Goal: Check status: Check status

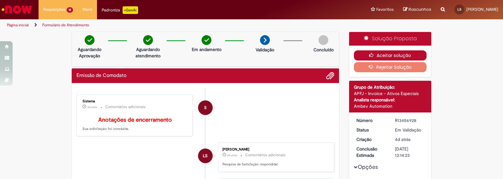
click at [394, 56] on button "Aceitar solução" at bounding box center [390, 55] width 73 height 10
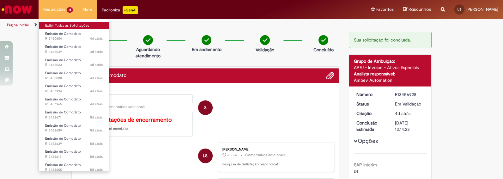
click at [58, 25] on link "Exibir Todas as Solicitações" at bounding box center [74, 25] width 70 height 7
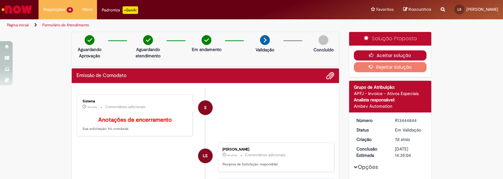
click at [399, 54] on button "Aceitar solução" at bounding box center [390, 55] width 73 height 10
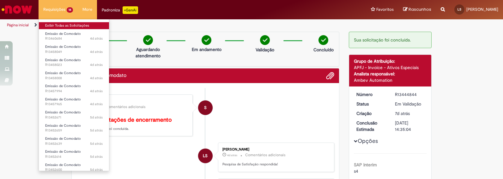
click at [52, 26] on link "Exibir Todas as Solicitações" at bounding box center [74, 25] width 70 height 7
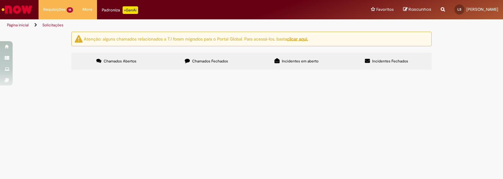
scroll to position [26, 0]
click at [0, 0] on span "Emissão de Comodato" at bounding box center [0, 0] width 0 height 0
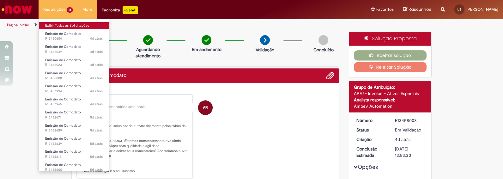
click at [59, 28] on link "Exibir Todas as Solicitações" at bounding box center [74, 25] width 70 height 7
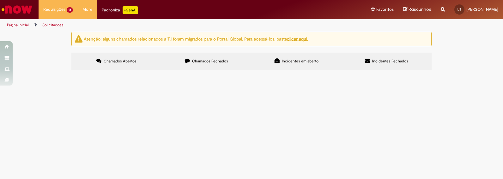
scroll to position [184, 0]
click at [0, 0] on span "Emissão de Comodato" at bounding box center [0, 0] width 0 height 0
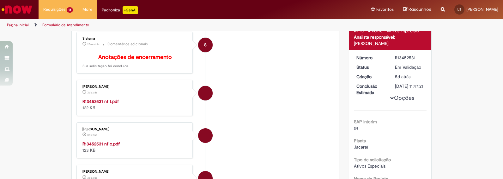
scroll to position [115, 0]
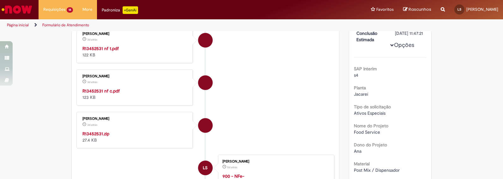
click at [103, 136] on strong "R13452531.zip" at bounding box center [96, 134] width 27 height 6
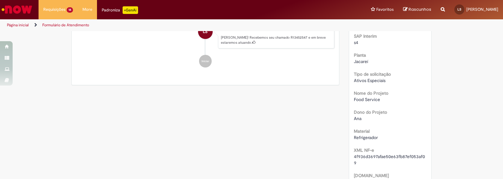
scroll to position [63, 0]
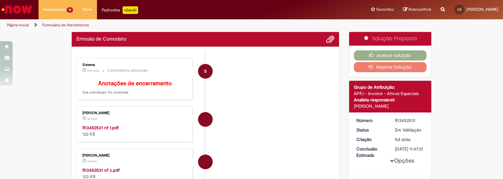
scroll to position [53, 0]
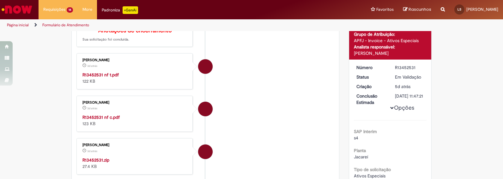
click at [105, 120] on strong "R13452531 nf c.pdf" at bounding box center [101, 117] width 37 height 6
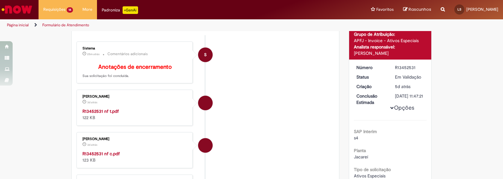
scroll to position [89, 0]
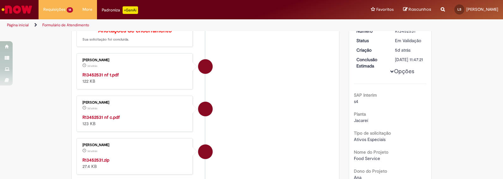
click at [108, 77] on strong "R13452531 nf t.pdf" at bounding box center [101, 75] width 36 height 6
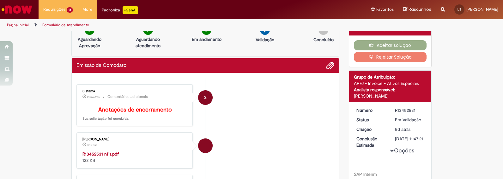
click at [404, 109] on div "R13452531" at bounding box center [409, 110] width 29 height 6
copy div "R13452531"
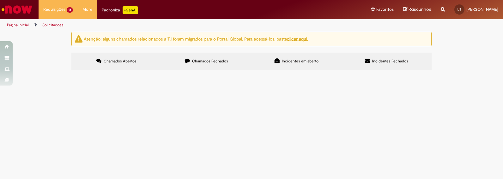
scroll to position [184, 0]
click at [0, 0] on span "Emissão de Comodato" at bounding box center [0, 0] width 0 height 0
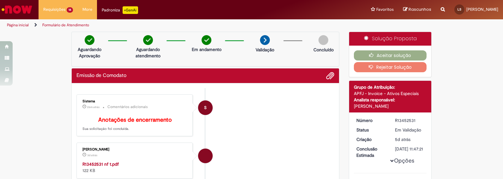
drag, startPoint x: 394, startPoint y: 105, endPoint x: 352, endPoint y: 106, distance: 41.4
click at [354, 106] on div "Aline Cristina Pizzi" at bounding box center [390, 106] width 73 height 6
copy div "Aline Cristina Pizzi"
click at [411, 120] on div "R13452531" at bounding box center [409, 120] width 29 height 6
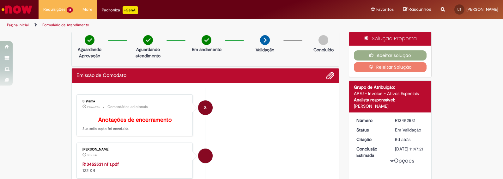
copy div "R13452531"
click at [412, 53] on button "Aceitar solução" at bounding box center [390, 55] width 73 height 10
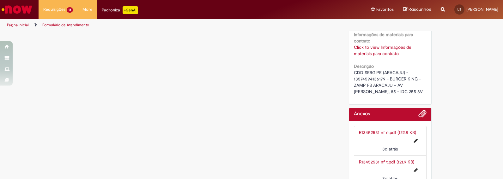
scroll to position [1622, 0]
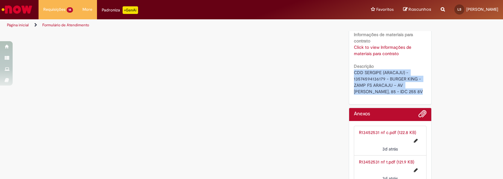
drag, startPoint x: 418, startPoint y: 99, endPoint x: 349, endPoint y: 73, distance: 73.3
copy span "CDD SERGIPE (ARACAJU) - 13574594136179 - BURGER KING - ZAMP FS ARACAJU – AV SAN…"
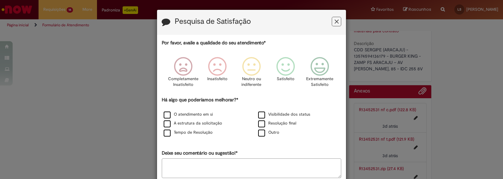
scroll to position [1599, 0]
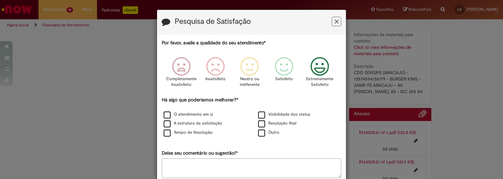
click at [320, 70] on icon "Feedback" at bounding box center [320, 66] width 24 height 19
click at [164, 113] on label "O atendimento em si" at bounding box center [188, 114] width 49 height 6
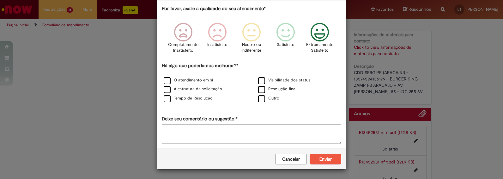
click at [332, 157] on button "Enviar" at bounding box center [326, 158] width 32 height 11
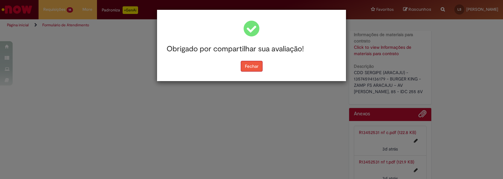
click at [249, 67] on button "Fechar" at bounding box center [252, 66] width 22 height 11
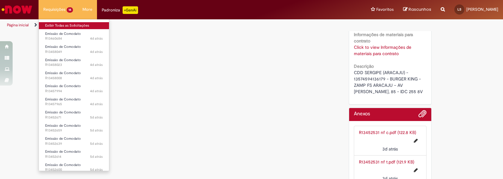
click at [54, 24] on link "Exibir Todas as Solicitações" at bounding box center [74, 25] width 70 height 7
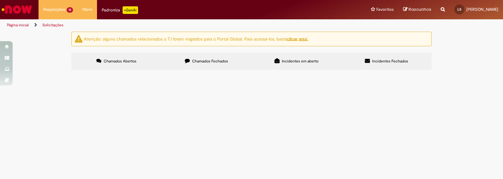
scroll to position [168, 0]
click at [0, 0] on span "Emissão de Comodato" at bounding box center [0, 0] width 0 height 0
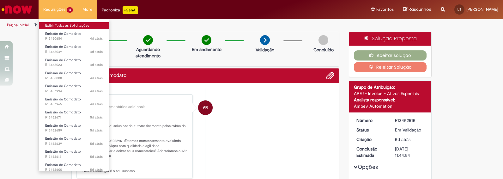
click at [51, 24] on link "Exibir Todas as Solicitações" at bounding box center [74, 25] width 70 height 7
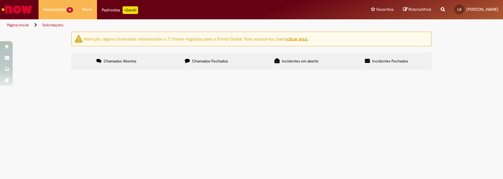
scroll to position [168, 0]
click at [0, 0] on span "Emissão de Comodato" at bounding box center [0, 0] width 0 height 0
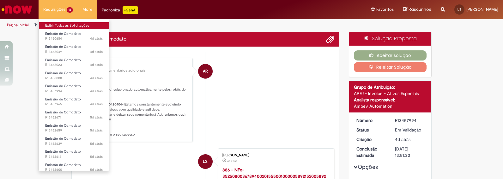
click at [54, 22] on link "Exibir Todas as Solicitações" at bounding box center [74, 25] width 70 height 7
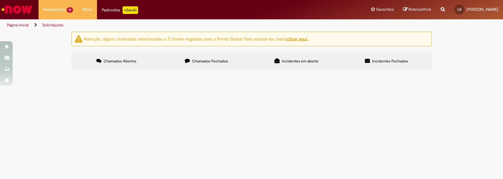
scroll to position [53, 0]
click at [0, 0] on span "Emissão de Comodato" at bounding box center [0, 0] width 0 height 0
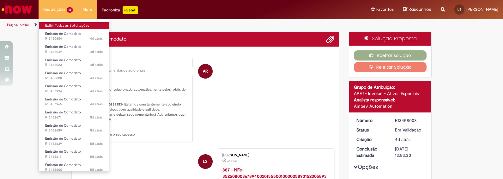
click at [55, 26] on link "Exibir Todas as Solicitações" at bounding box center [74, 25] width 70 height 7
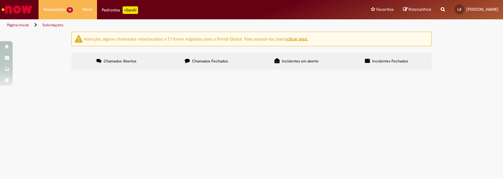
click at [0, 0] on span "Emissão de Comodato" at bounding box center [0, 0] width 0 height 0
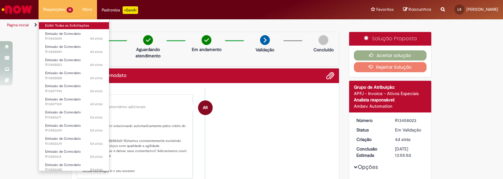
click at [52, 28] on link "Exibir Todas as Solicitações" at bounding box center [74, 25] width 70 height 7
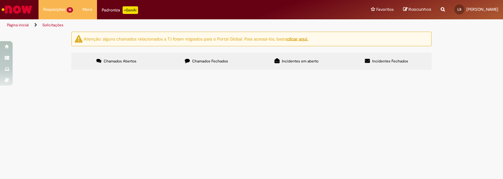
click at [0, 0] on span "Emissão de Comodato" at bounding box center [0, 0] width 0 height 0
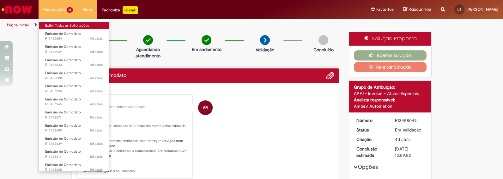
click at [58, 27] on link "Exibir Todas as Solicitações" at bounding box center [74, 25] width 70 height 7
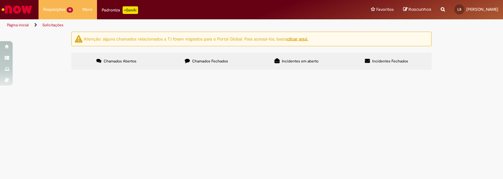
click at [450, 71] on div "Atenção: alguns chamados relacionados a T.I foram migrados para o Portal Global…" at bounding box center [251, 52] width 503 height 40
click at [0, 0] on span "Emissão de Comodato" at bounding box center [0, 0] width 0 height 0
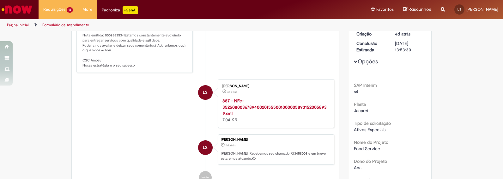
scroll to position [26, 0]
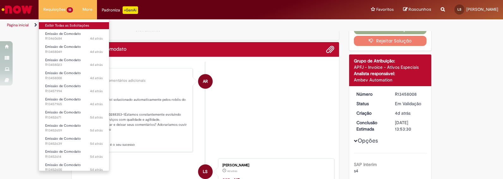
click at [53, 24] on link "Exibir Todas as Solicitações" at bounding box center [74, 25] width 70 height 7
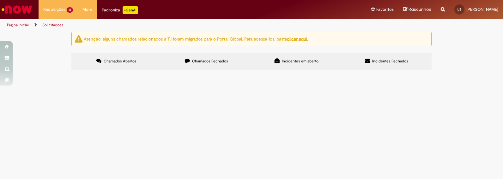
scroll to position [168, 0]
drag, startPoint x: 100, startPoint y: 137, endPoint x: 79, endPoint y: 138, distance: 20.9
click at [0, 0] on td "R13452515" at bounding box center [0, 0] width 0 height 0
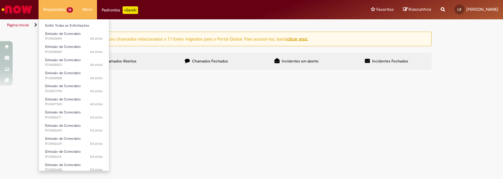
copy span "R13452515"
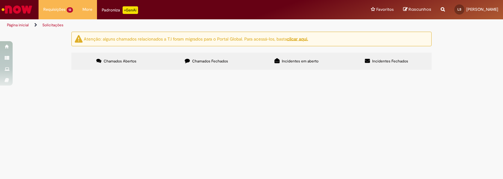
drag, startPoint x: 100, startPoint y: 122, endPoint x: 86, endPoint y: 121, distance: 14.2
click at [0, 0] on td "R13452547" at bounding box center [0, 0] width 0 height 0
drag, startPoint x: 101, startPoint y: 74, endPoint x: 79, endPoint y: 73, distance: 21.5
click at [0, 0] on td "R13452639" at bounding box center [0, 0] width 0 height 0
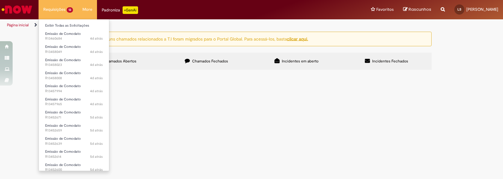
copy span "R13452639"
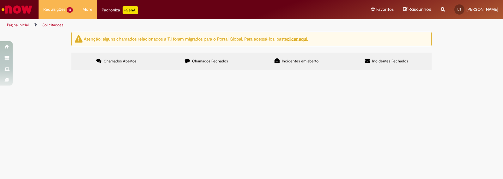
scroll to position [89, 0]
drag, startPoint x: 98, startPoint y: 86, endPoint x: 76, endPoint y: 87, distance: 21.8
click at [0, 0] on td "R13457994" at bounding box center [0, 0] width 0 height 0
copy span "R13457994"
drag, startPoint x: 96, startPoint y: 70, endPoint x: 78, endPoint y: 72, distance: 18.4
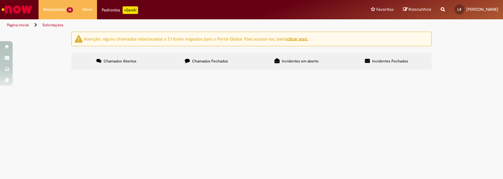
click at [0, 0] on span "R13458008" at bounding box center [0, 0] width 0 height 0
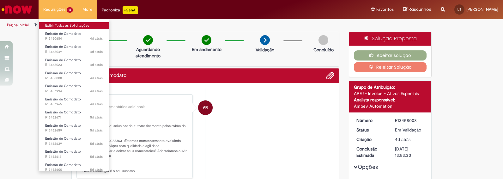
click at [55, 25] on link "Exibir Todas as Solicitações" at bounding box center [74, 25] width 70 height 7
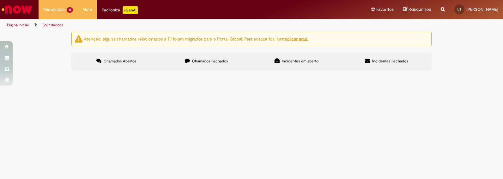
drag, startPoint x: 98, startPoint y: 143, endPoint x: 78, endPoint y: 143, distance: 19.6
click at [0, 0] on td "R13458023" at bounding box center [0, 0] width 0 height 0
copy span "R13458023"
drag, startPoint x: 101, startPoint y: 127, endPoint x: 78, endPoint y: 127, distance: 22.8
click at [0, 0] on td "R13458049" at bounding box center [0, 0] width 0 height 0
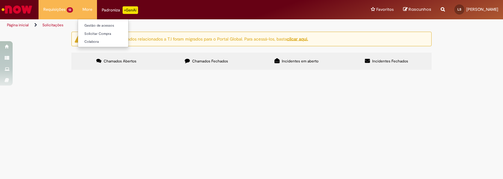
copy span "R13458049"
click at [215, 62] on span "Chamados Fechados" at bounding box center [210, 60] width 36 height 5
click at [0, 0] on link at bounding box center [0, 0] width 0 height 0
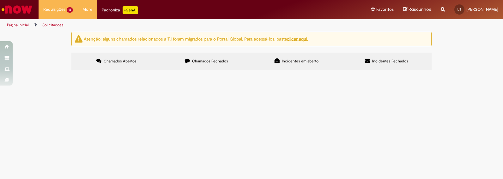
click at [139, 52] on label "Chamados Abertos" at bounding box center [116, 60] width 90 height 17
click at [0, 0] on span "Emissão de Comodato" at bounding box center [0, 0] width 0 height 0
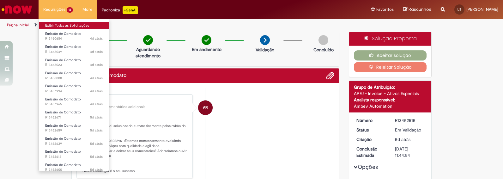
click at [60, 25] on link "Exibir Todas as Solicitações" at bounding box center [74, 25] width 70 height 7
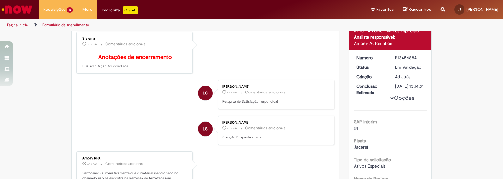
scroll to position [10, 0]
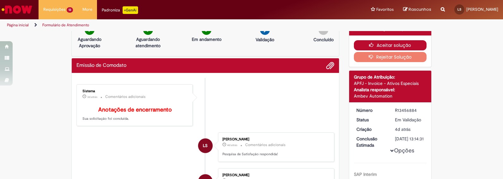
click at [397, 42] on button "Aceitar solução" at bounding box center [390, 45] width 73 height 10
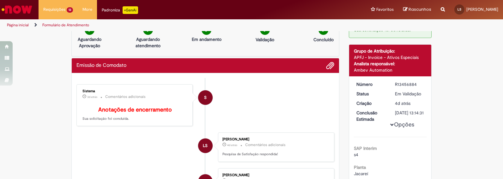
scroll to position [0, 0]
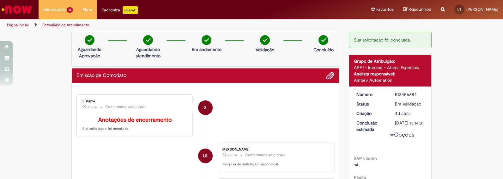
click at [309, 130] on li "S Sistema 3d atrás 3 dias atrás Comentários adicionais Anotações de encerrament…" at bounding box center [205, 115] width 258 height 42
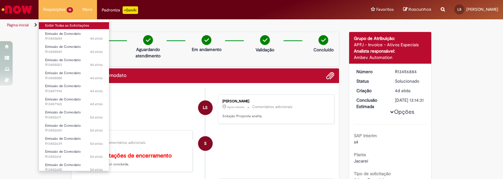
click at [52, 25] on link "Exibir Todas as Solicitações" at bounding box center [74, 25] width 70 height 7
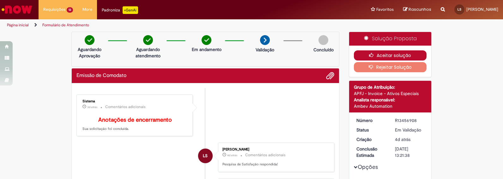
click at [410, 52] on button "Aceitar solução" at bounding box center [390, 55] width 73 height 10
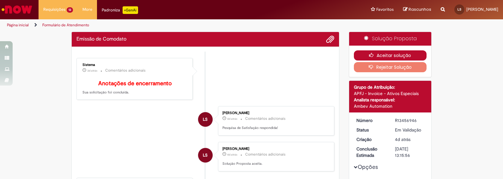
click at [409, 51] on button "Aceitar solução" at bounding box center [390, 55] width 73 height 10
click at [370, 52] on button "Aceitar solução" at bounding box center [390, 55] width 73 height 10
click at [374, 54] on icon "button" at bounding box center [373, 55] width 8 height 4
